Goal: Find specific page/section: Locate a particular part of the current website

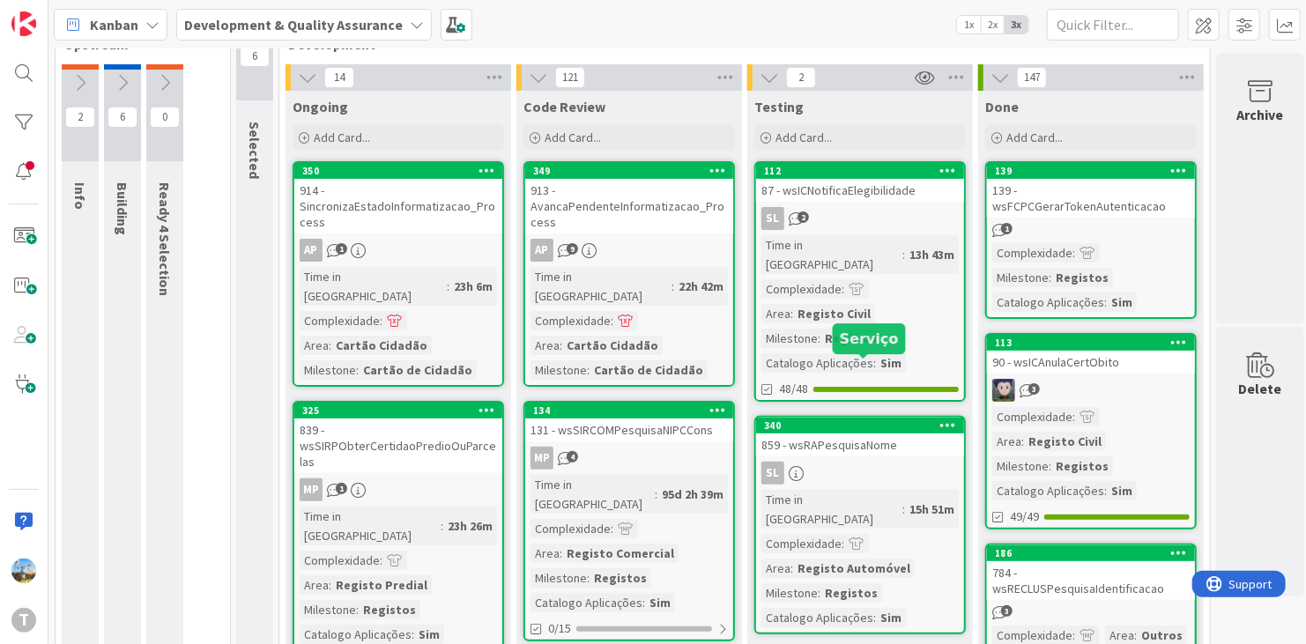
scroll to position [88, 0]
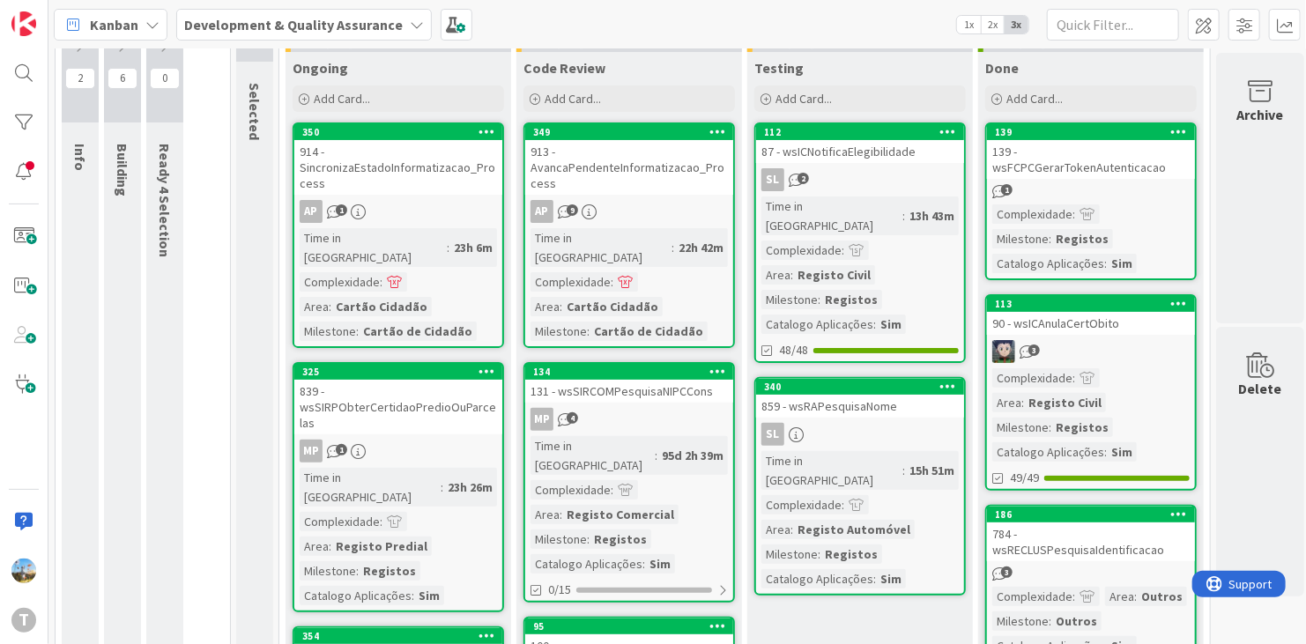
click at [874, 400] on div "340 859 - wsRAPesquisaNome SL Time in Column : 15h 51m Complexidade : Area : Re…" at bounding box center [861, 486] width 212 height 219
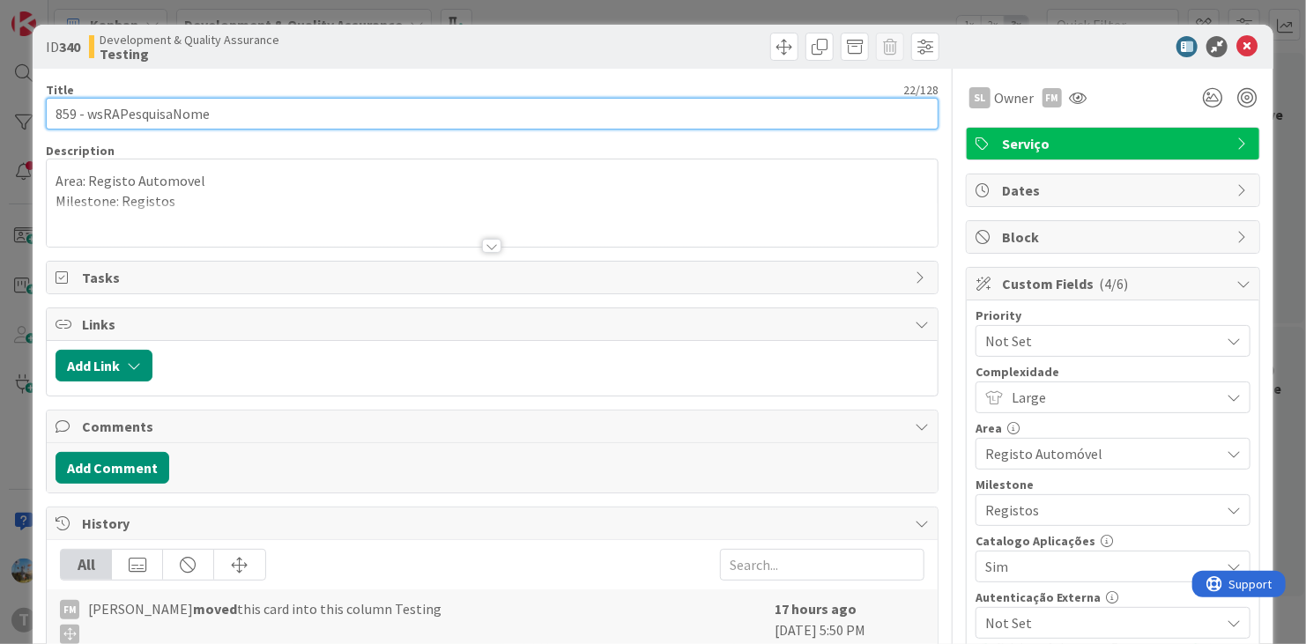
drag, startPoint x: 256, startPoint y: 123, endPoint x: 88, endPoint y: 126, distance: 167.5
click at [88, 126] on input "859 - wsRAPesquisaNome" at bounding box center [492, 114] width 893 height 32
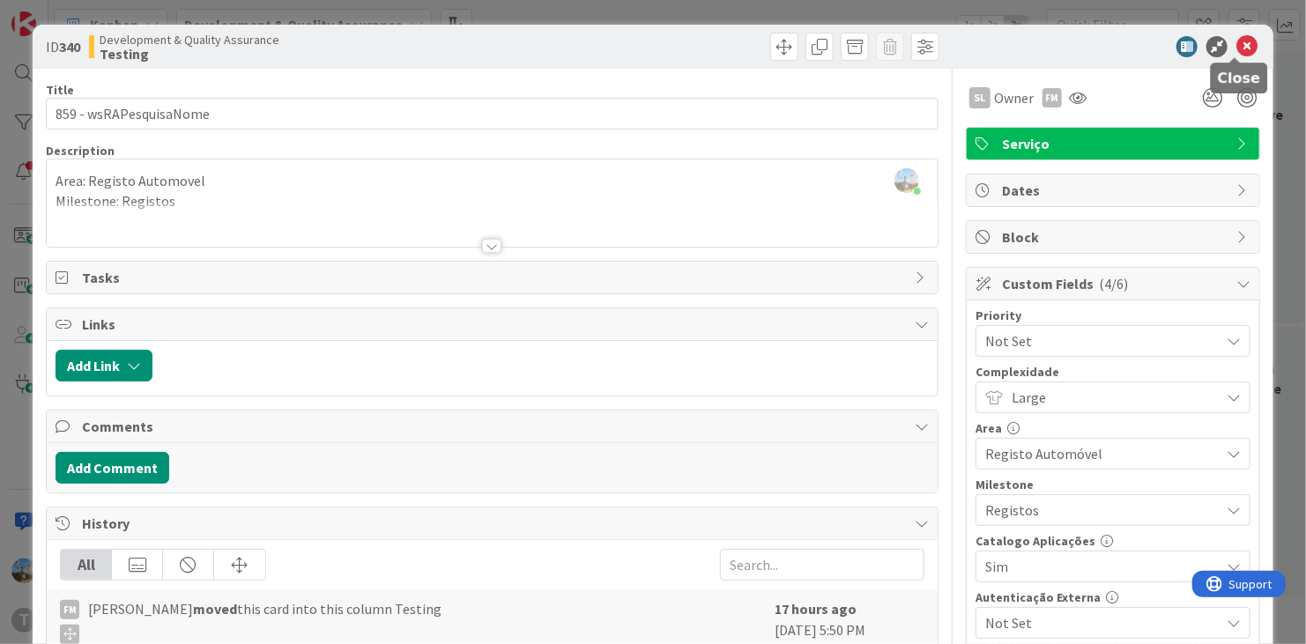
click at [1237, 42] on icon at bounding box center [1247, 46] width 21 height 21
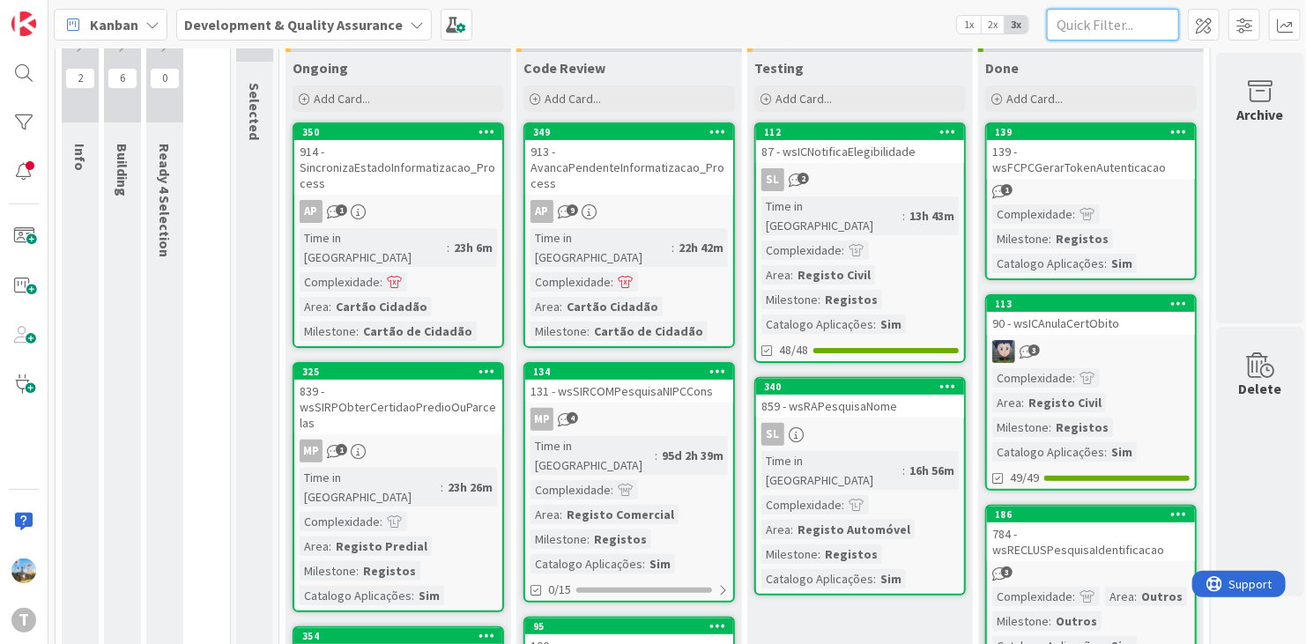
click at [1150, 27] on input "text" at bounding box center [1113, 25] width 132 height 32
paste input "wsmcnotificaestadosms"
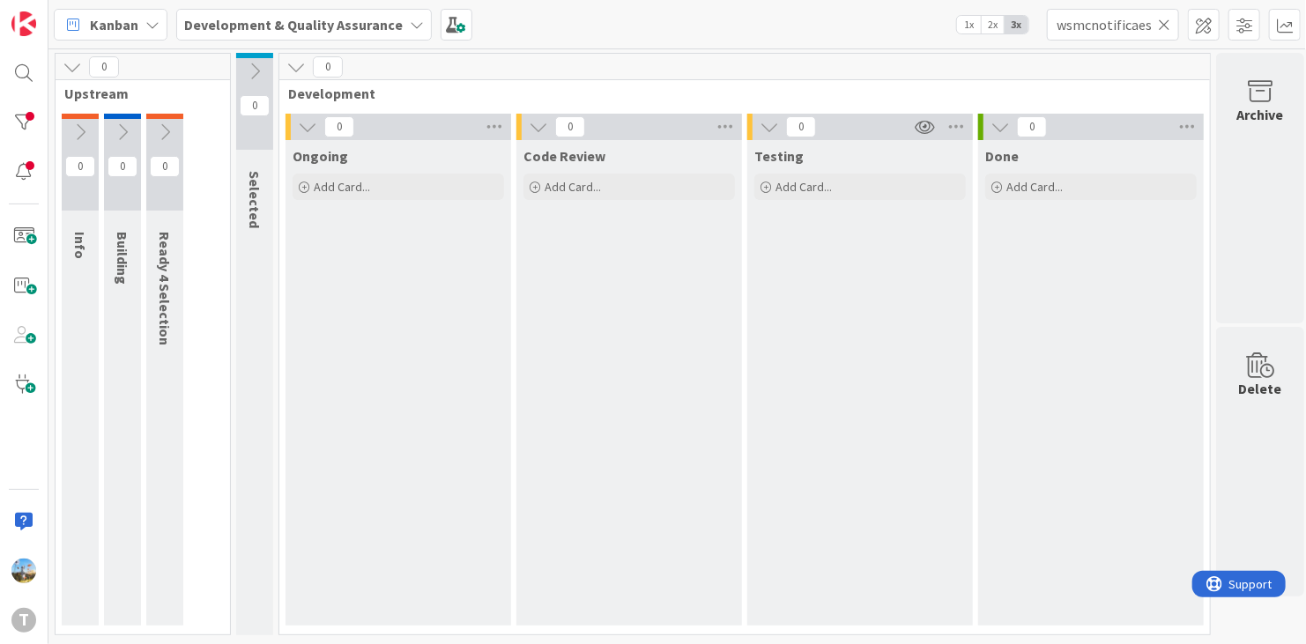
click at [252, 71] on icon at bounding box center [254, 71] width 19 height 19
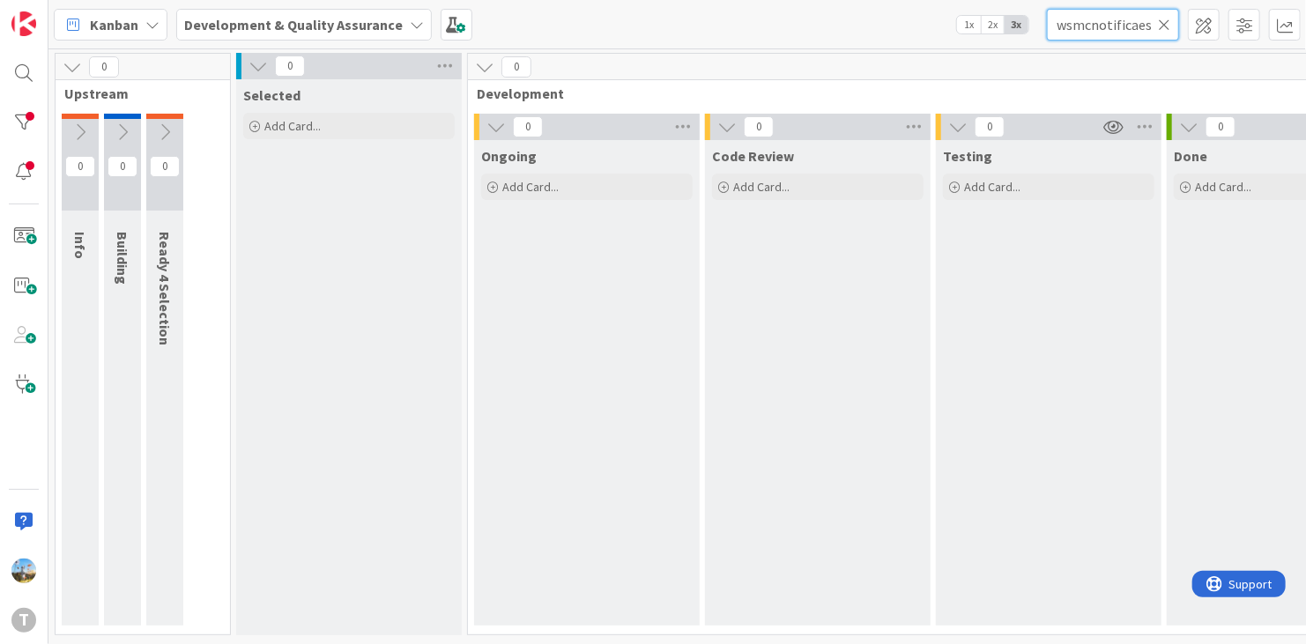
click at [1089, 24] on input "wsmcnotificaestadosms" at bounding box center [1113, 25] width 132 height 32
click at [1077, 18] on input "wsmcnotificaestadosms" at bounding box center [1113, 25] width 132 height 32
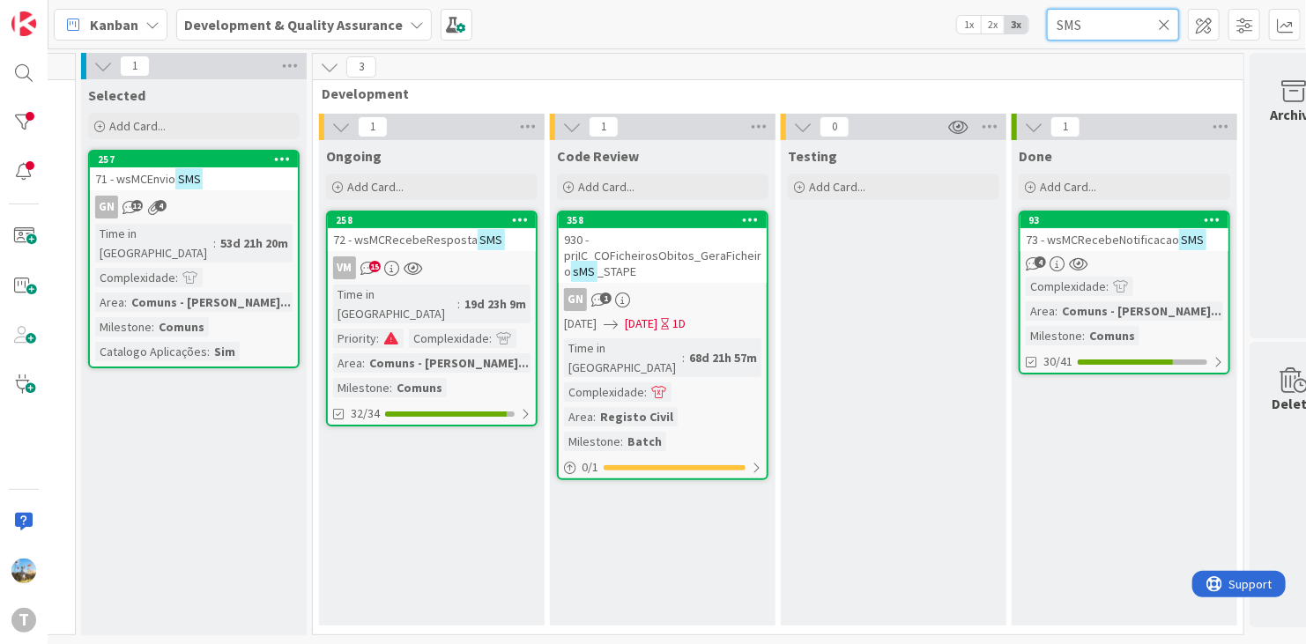
scroll to position [0, 152]
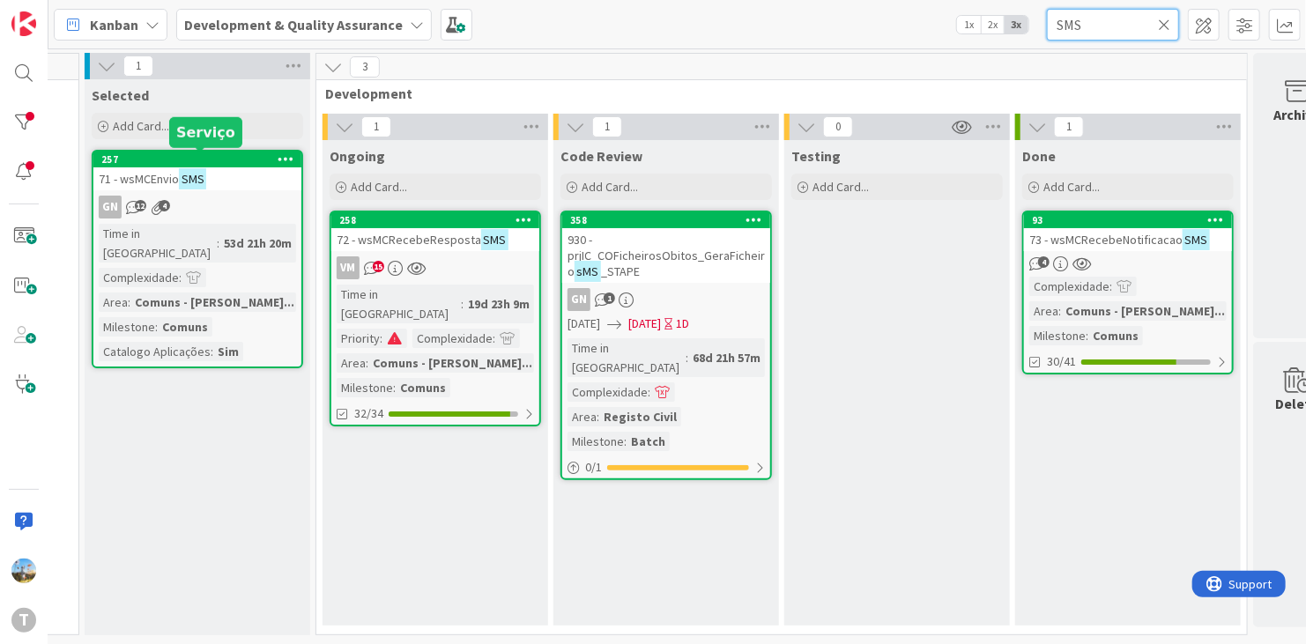
type input "SMS"
click at [1134, 243] on span "73 - wsMCRecebeNotificacao" at bounding box center [1106, 240] width 153 height 16
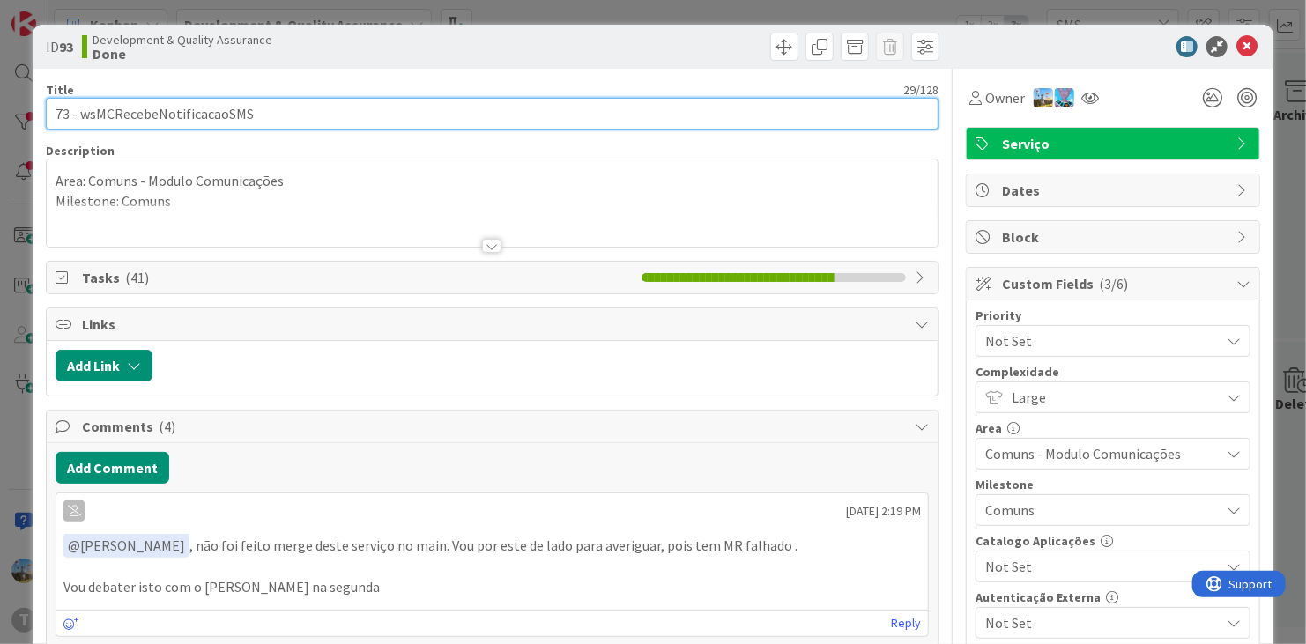
drag, startPoint x: 171, startPoint y: 116, endPoint x: 77, endPoint y: 119, distance: 94.4
click at [77, 119] on input "73 - wsMCRecebeNotificacaoSMS" at bounding box center [492, 114] width 893 height 32
drag, startPoint x: 249, startPoint y: 113, endPoint x: 226, endPoint y: 113, distance: 23.8
click at [226, 113] on input "73 - wsMCRecebeNotificacaoSMS" at bounding box center [492, 114] width 893 height 32
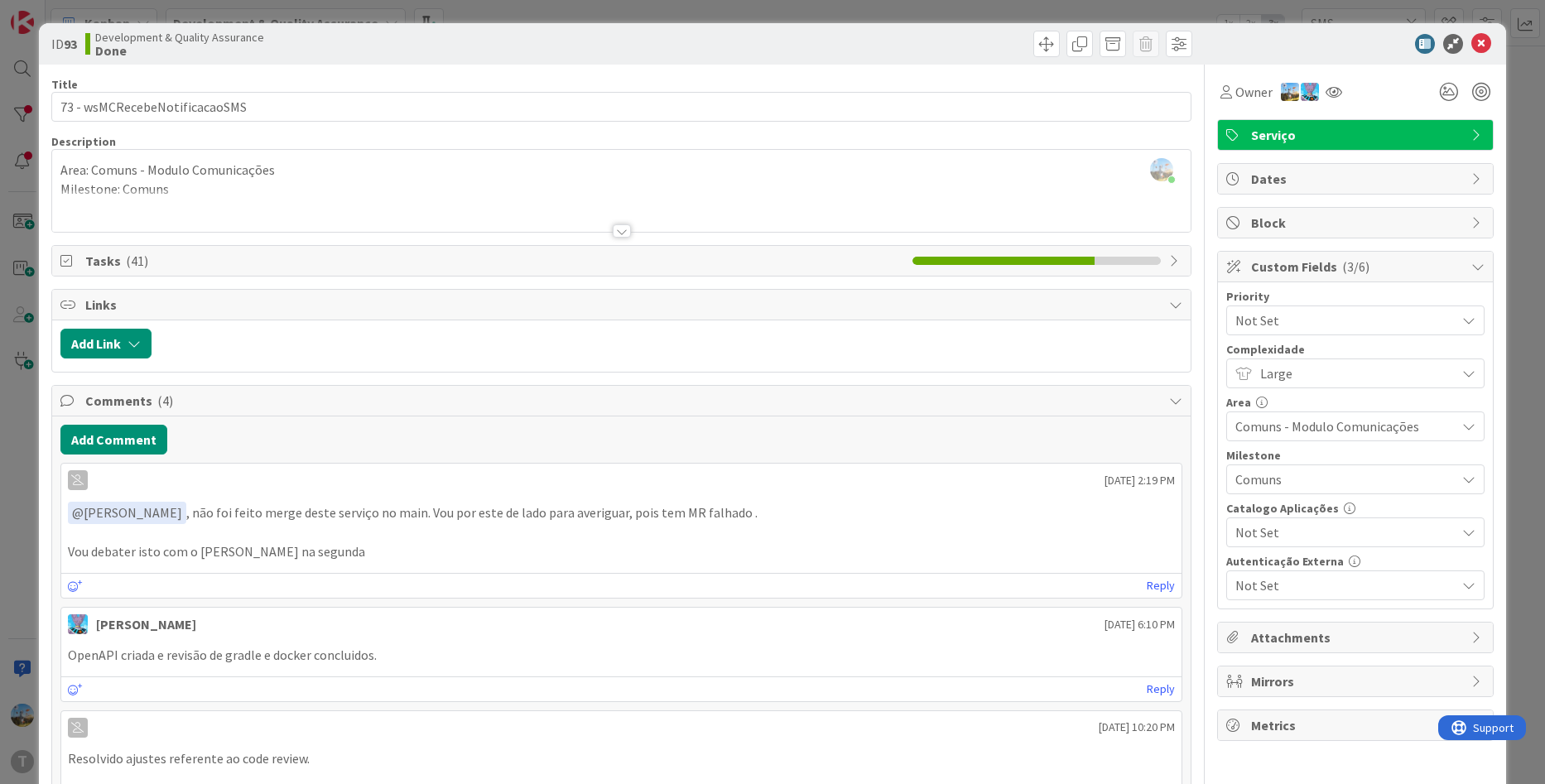
click at [1481, 45] on div at bounding box center [1347, 43] width 293 height 20
click at [1471, 49] on icon at bounding box center [1480, 43] width 20 height 20
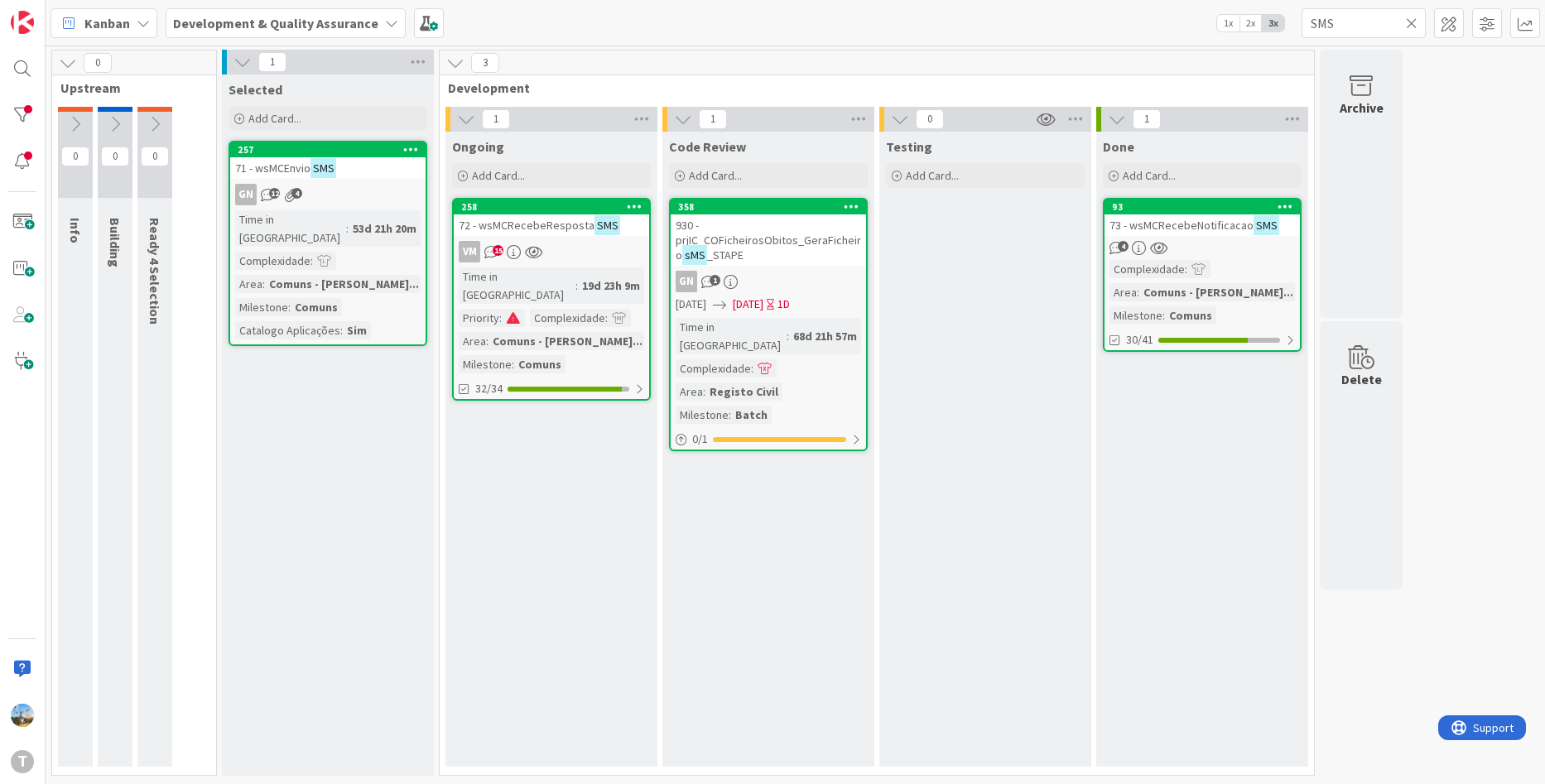
click at [1414, 26] on icon at bounding box center [1412, 23] width 11 height 15
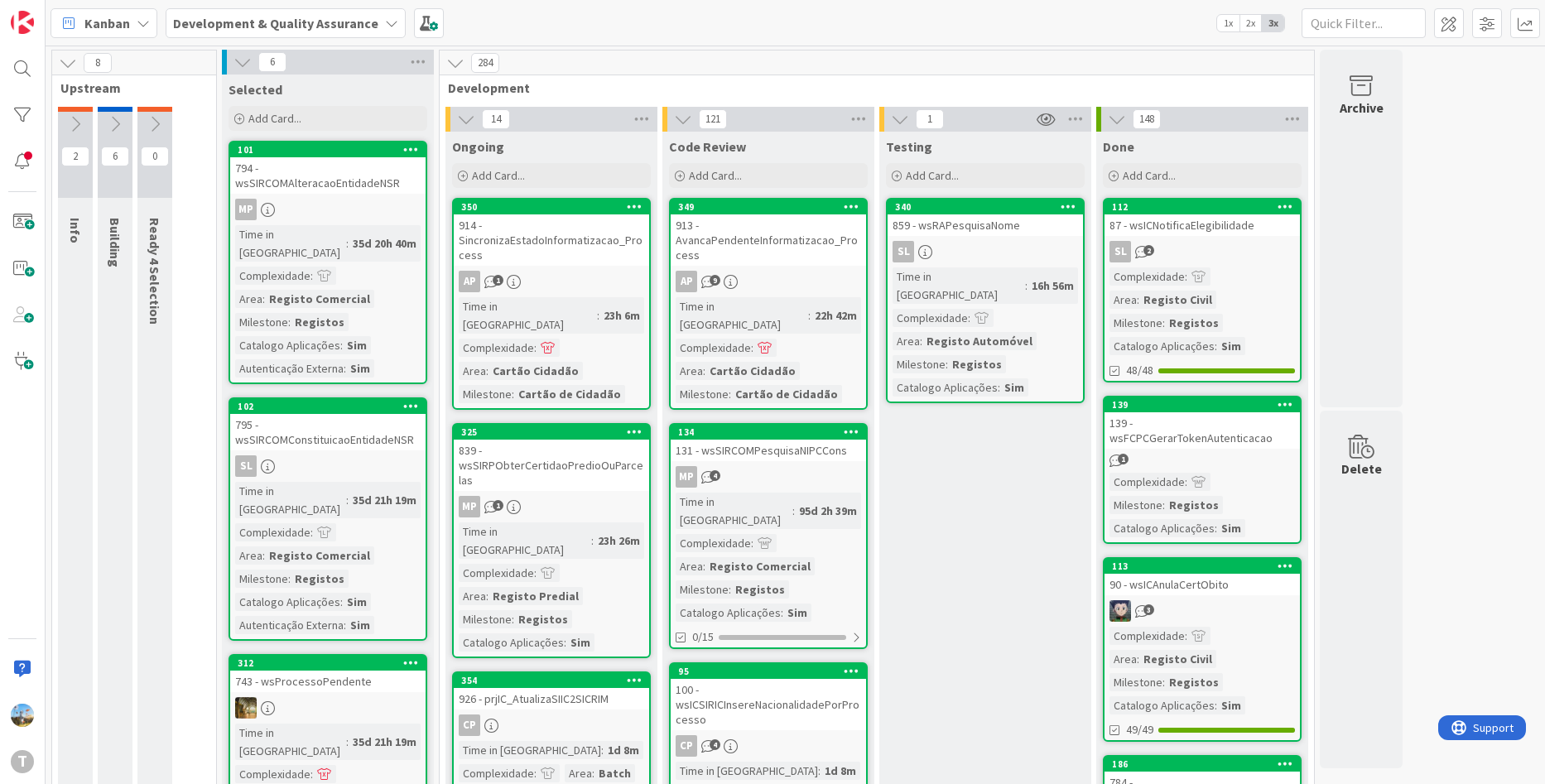
drag, startPoint x: 996, startPoint y: 462, endPoint x: 960, endPoint y: 454, distance: 36.9
click at [18, 114] on div at bounding box center [22, 115] width 33 height 33
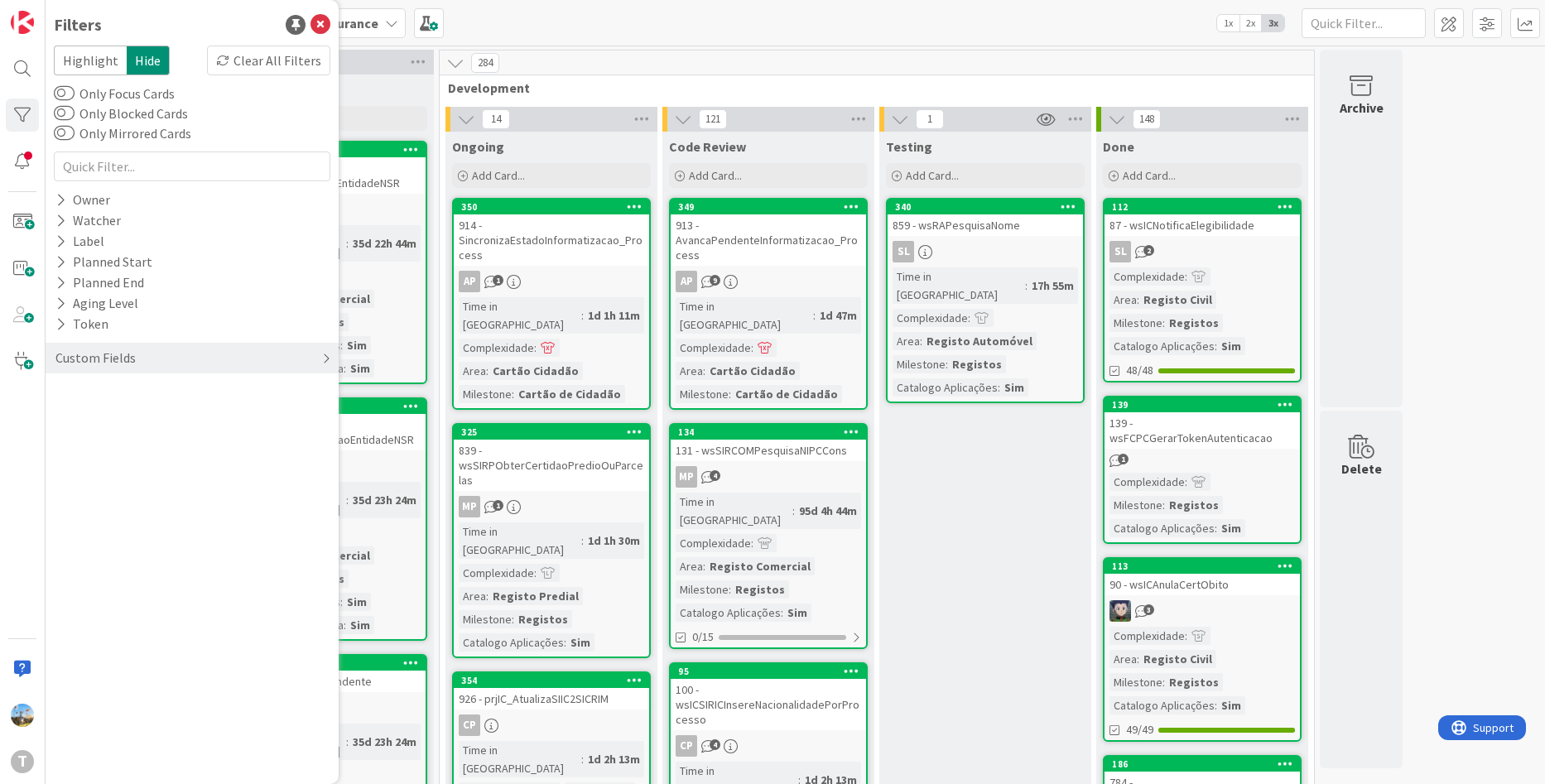
click at [135, 345] on div "Custom Fields" at bounding box center [192, 358] width 293 height 31
click at [133, 392] on div "Priority" at bounding box center [192, 392] width 293 height 21
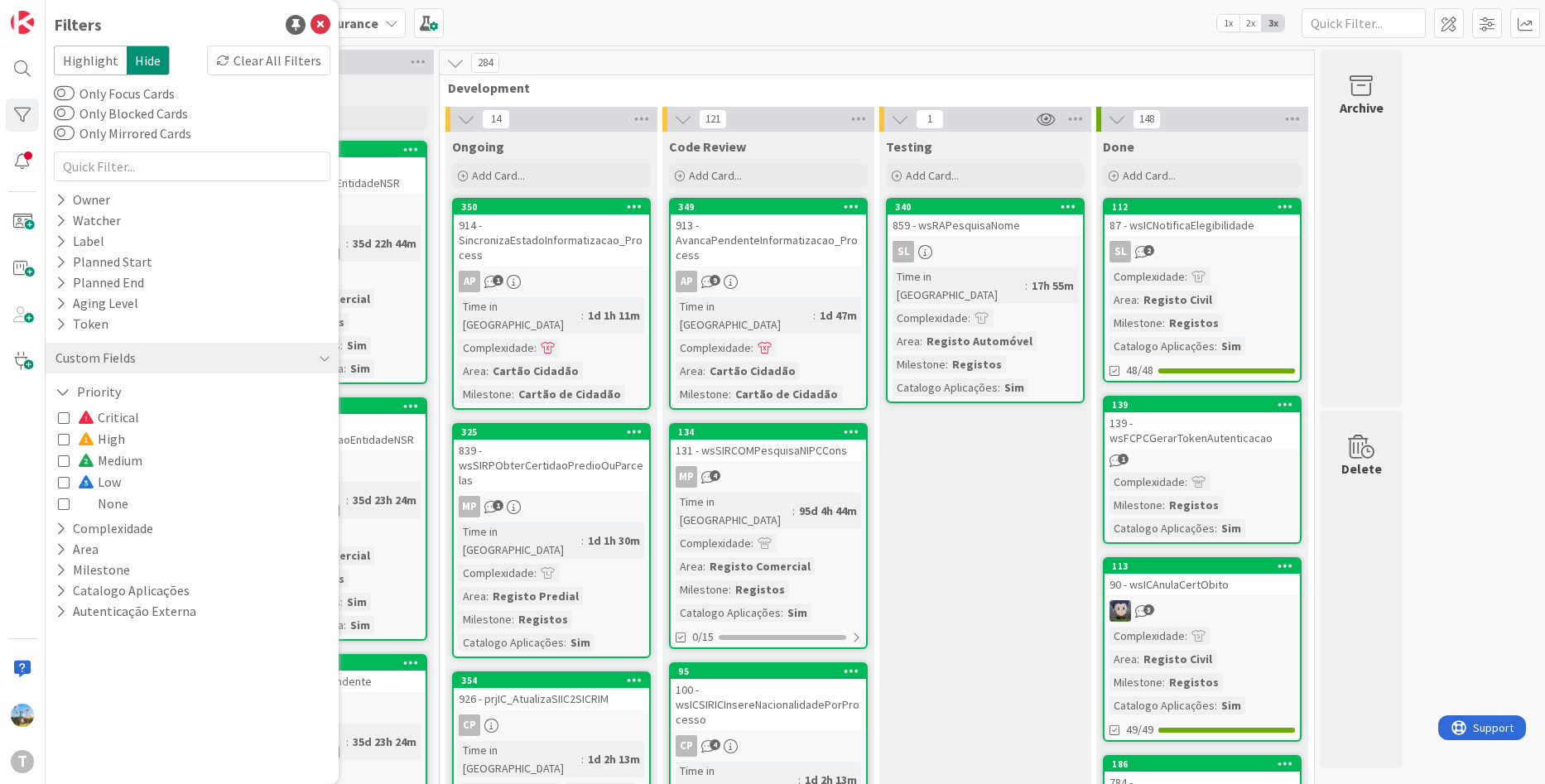
click at [150, 420] on div "Critical High Medium Low None" at bounding box center [193, 460] width 269 height 108
click at [122, 420] on span "Critical" at bounding box center [108, 417] width 61 height 22
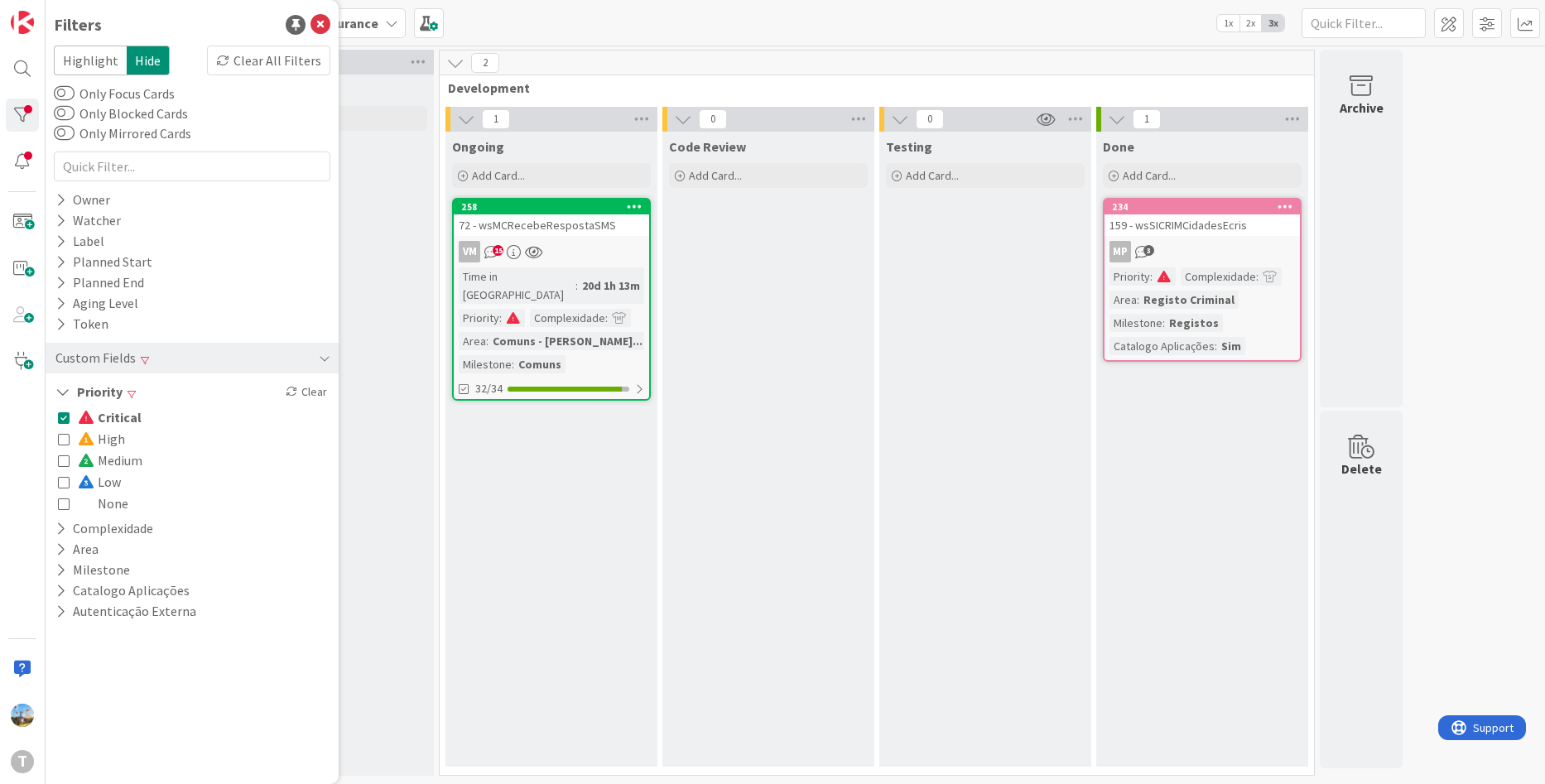
click at [121, 417] on span "Critical" at bounding box center [110, 417] width 64 height 22
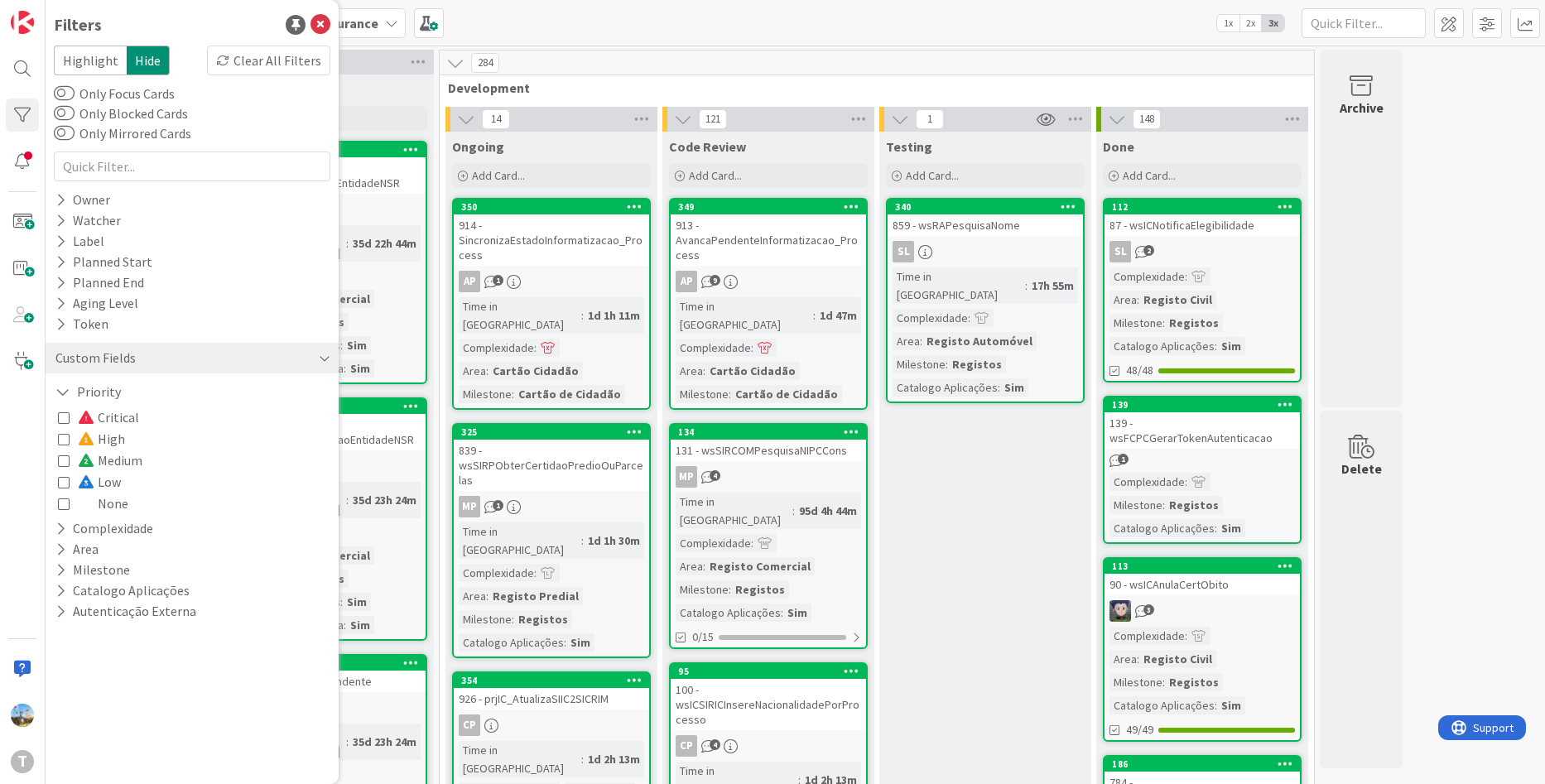
click at [114, 358] on div "Custom Fields" at bounding box center [95, 358] width 84 height 21
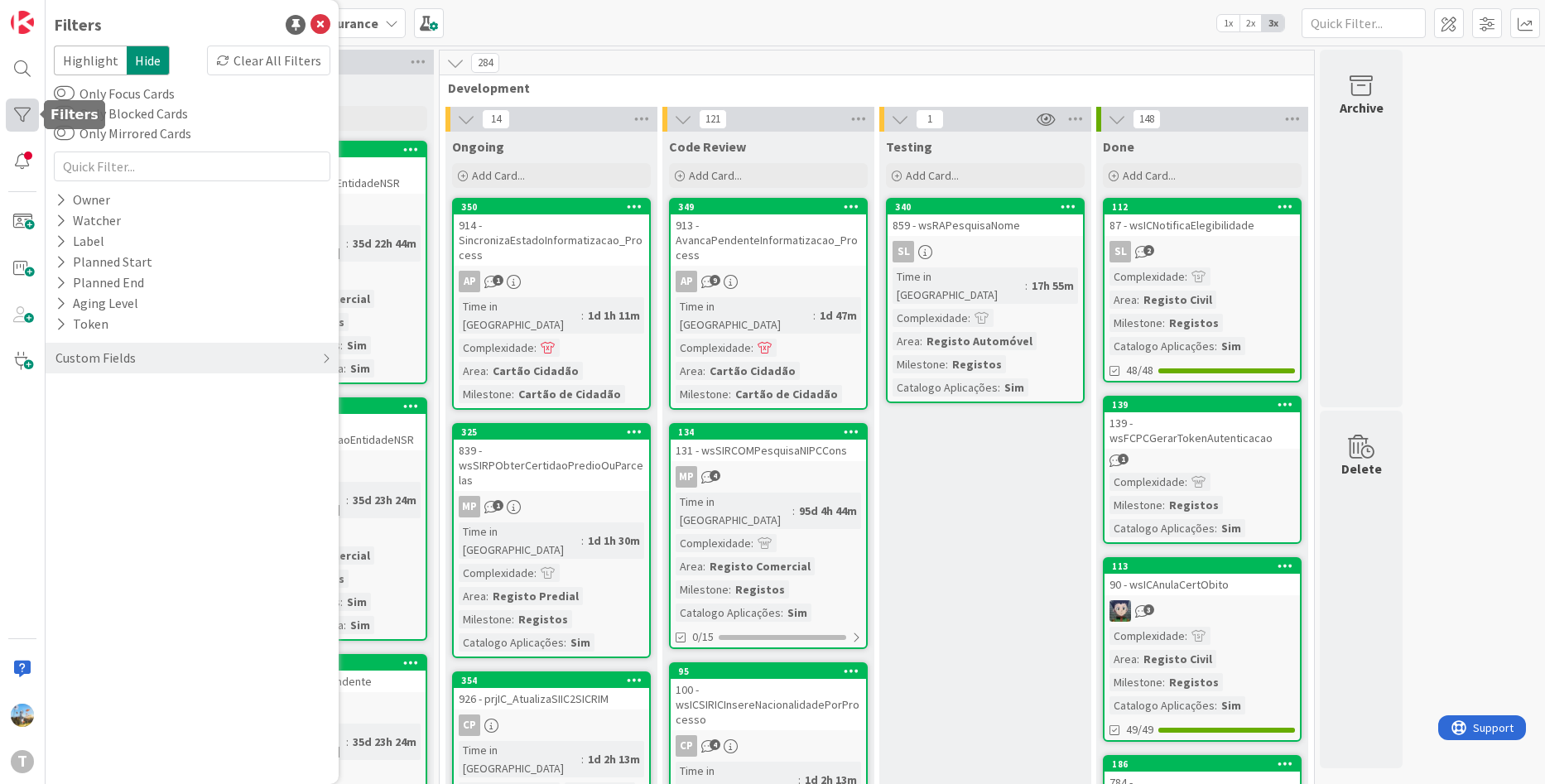
click at [12, 105] on div at bounding box center [22, 115] width 33 height 33
click at [317, 23] on icon at bounding box center [320, 24] width 20 height 20
